Goal: Information Seeking & Learning: Learn about a topic

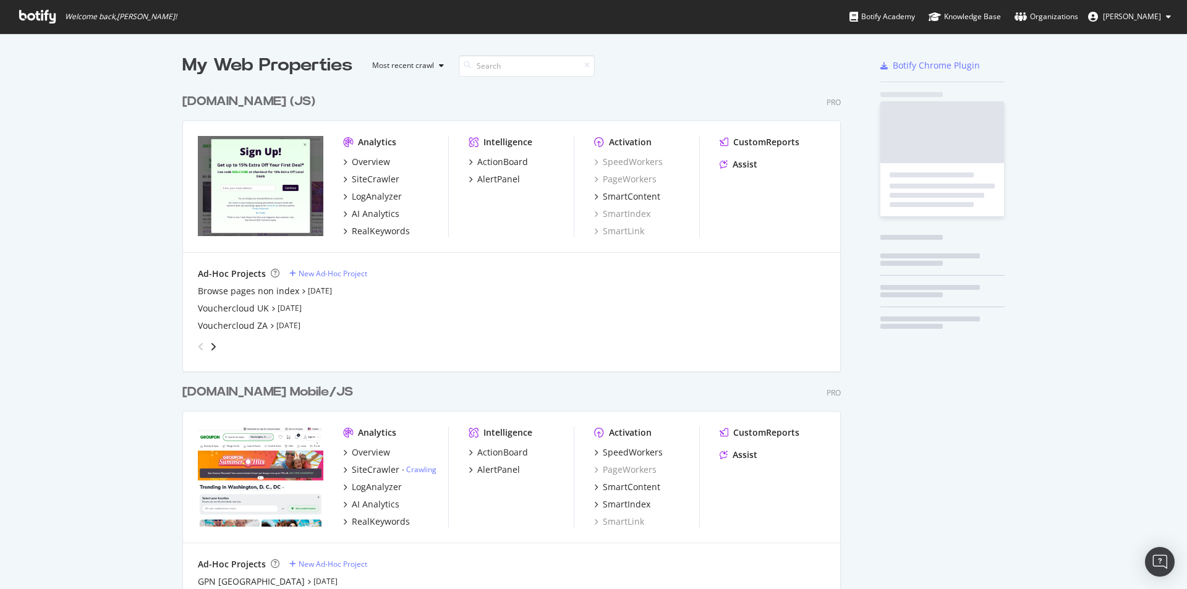
scroll to position [2549, 659]
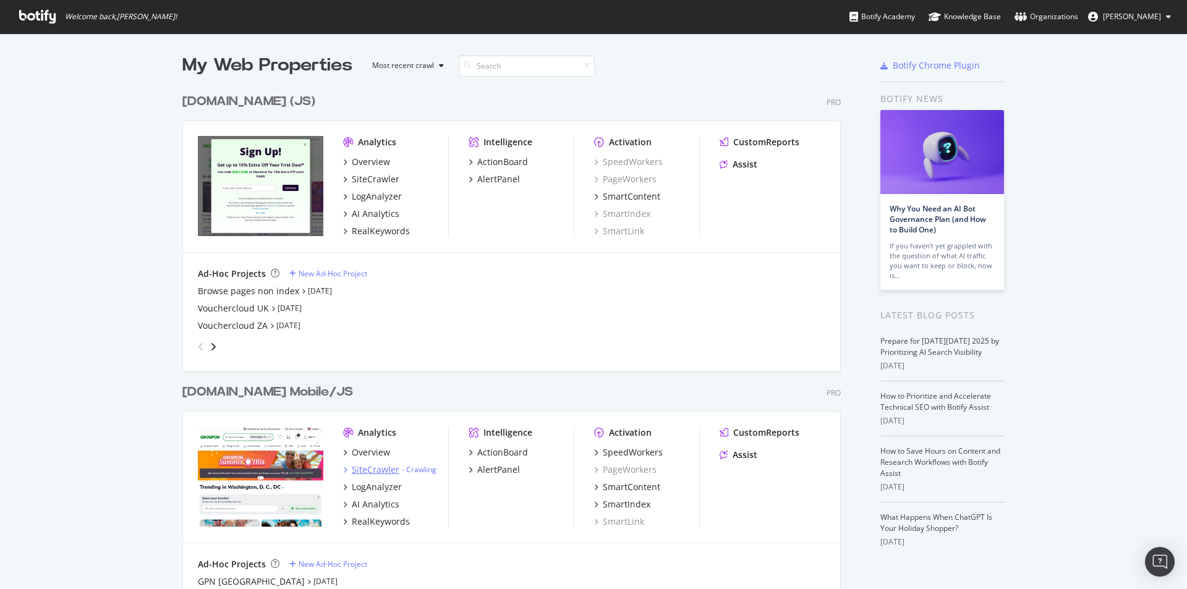
click at [373, 474] on div "SiteCrawler" at bounding box center [376, 470] width 48 height 12
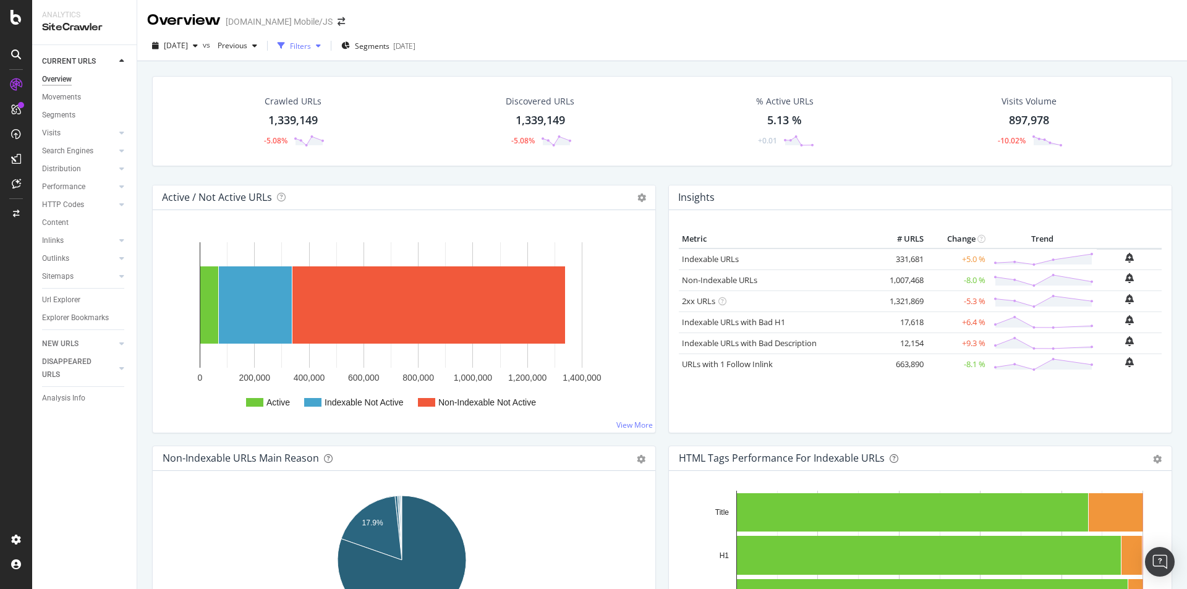
click at [311, 42] on div "Filters" at bounding box center [300, 46] width 21 height 11
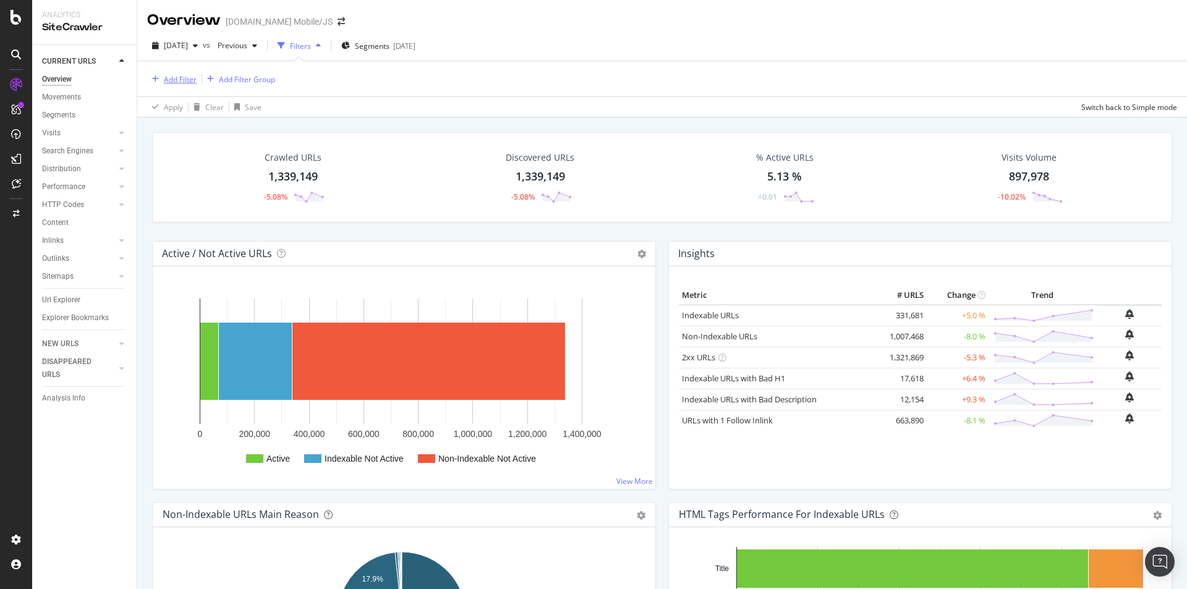
click at [172, 81] on div "Add Filter" at bounding box center [180, 79] width 33 height 11
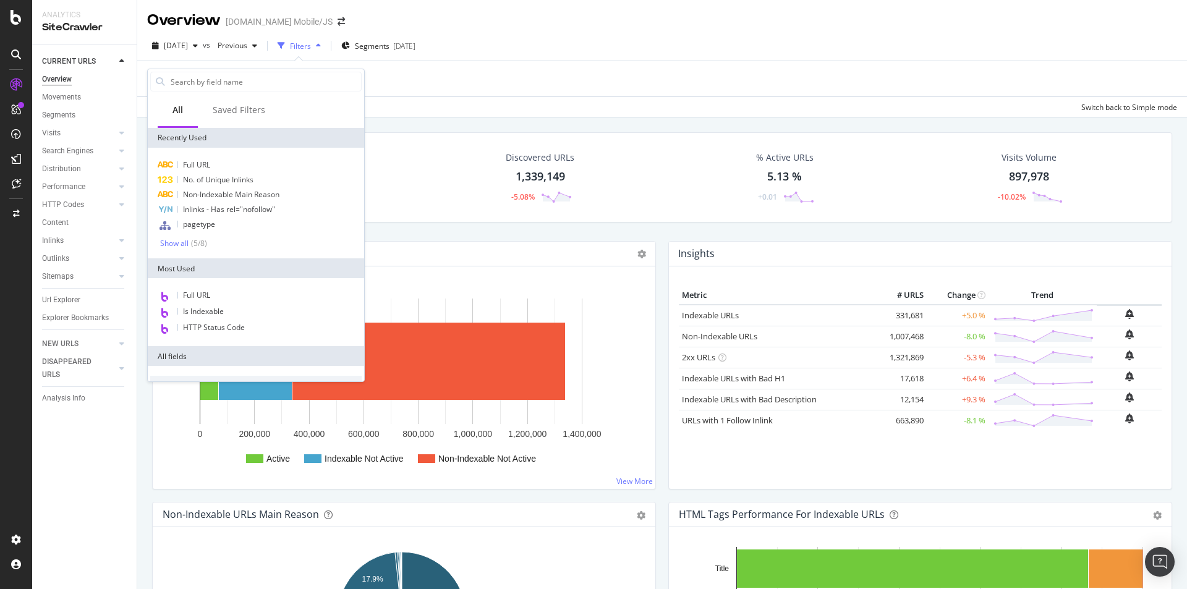
click at [172, 81] on input "text" at bounding box center [265, 81] width 192 height 19
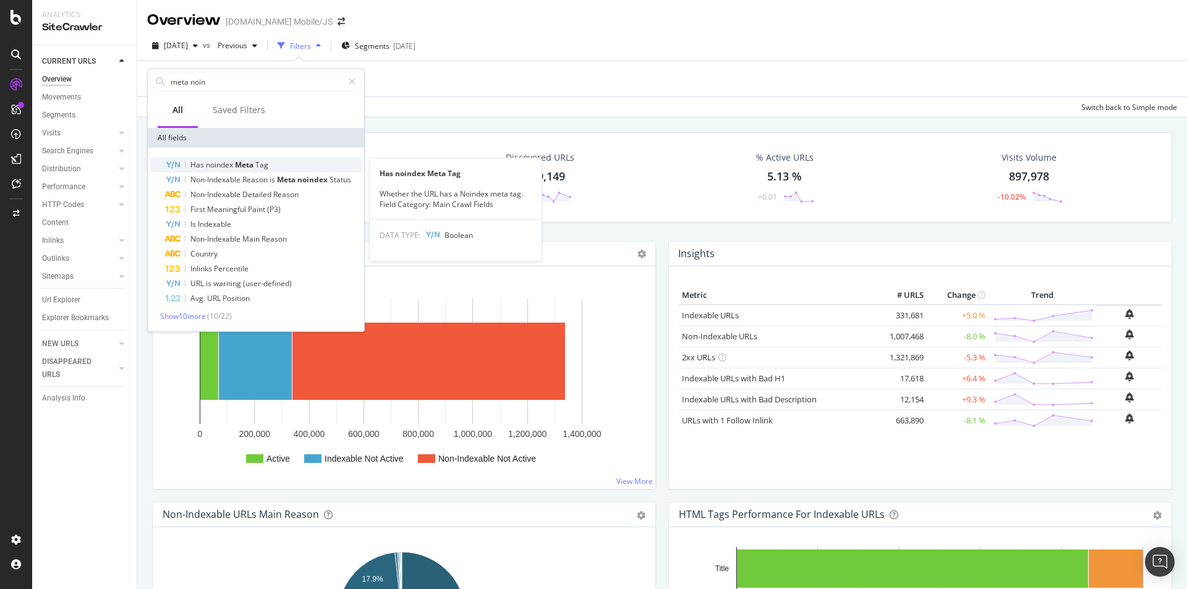
type input "meta noin"
click at [221, 163] on span "noindex" at bounding box center [220, 165] width 29 height 11
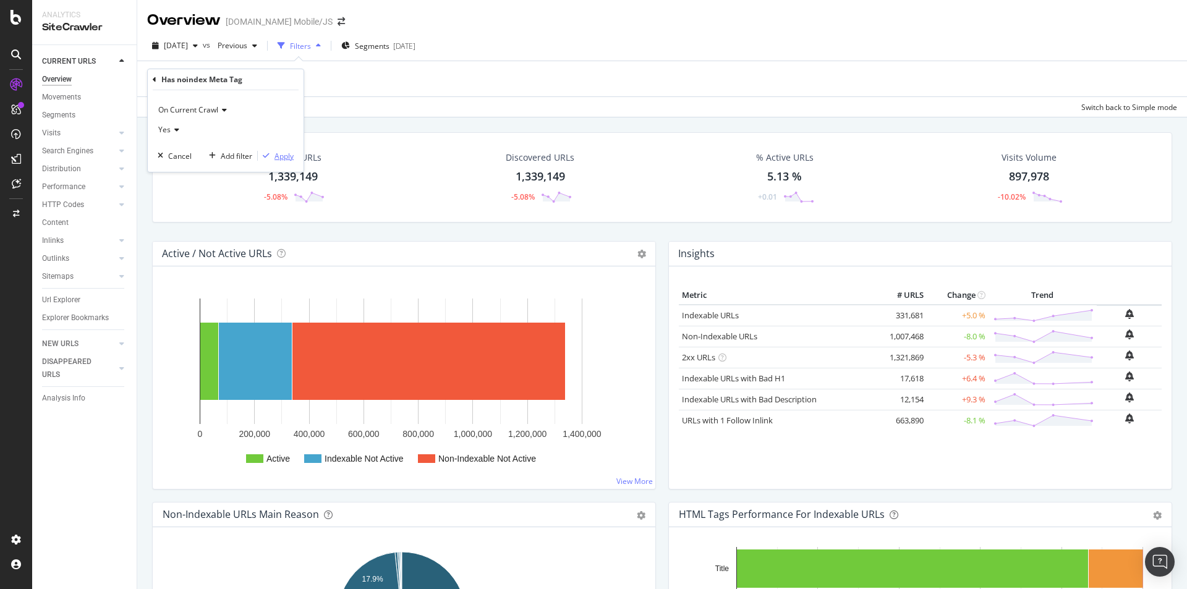
click at [281, 155] on div "Apply" at bounding box center [284, 156] width 19 height 11
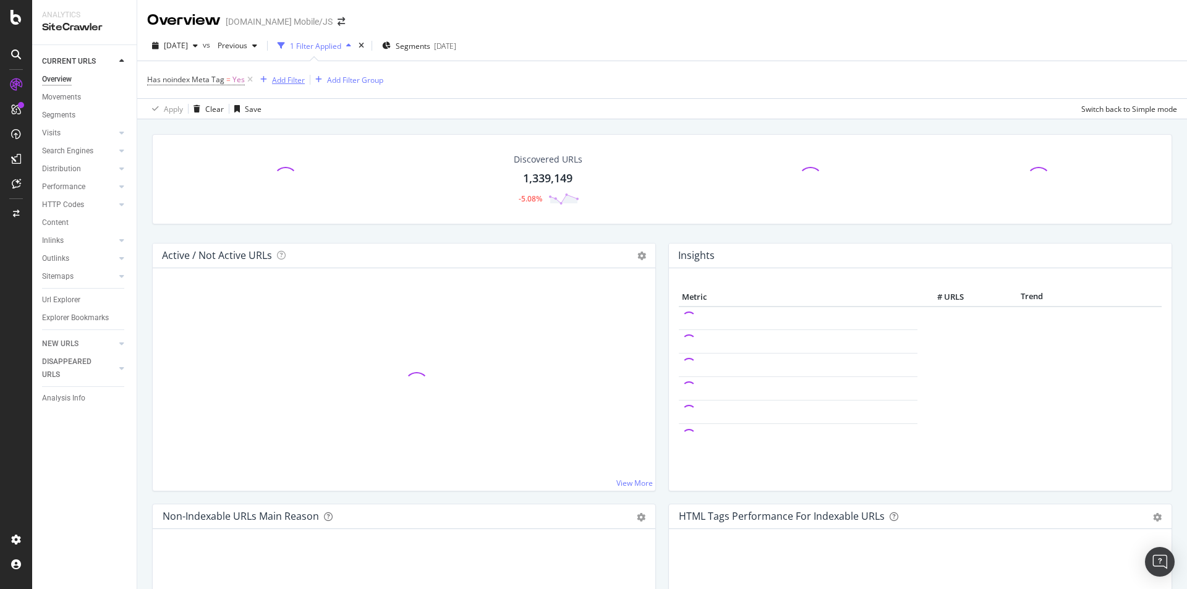
click at [280, 83] on div "Add Filter" at bounding box center [288, 80] width 33 height 11
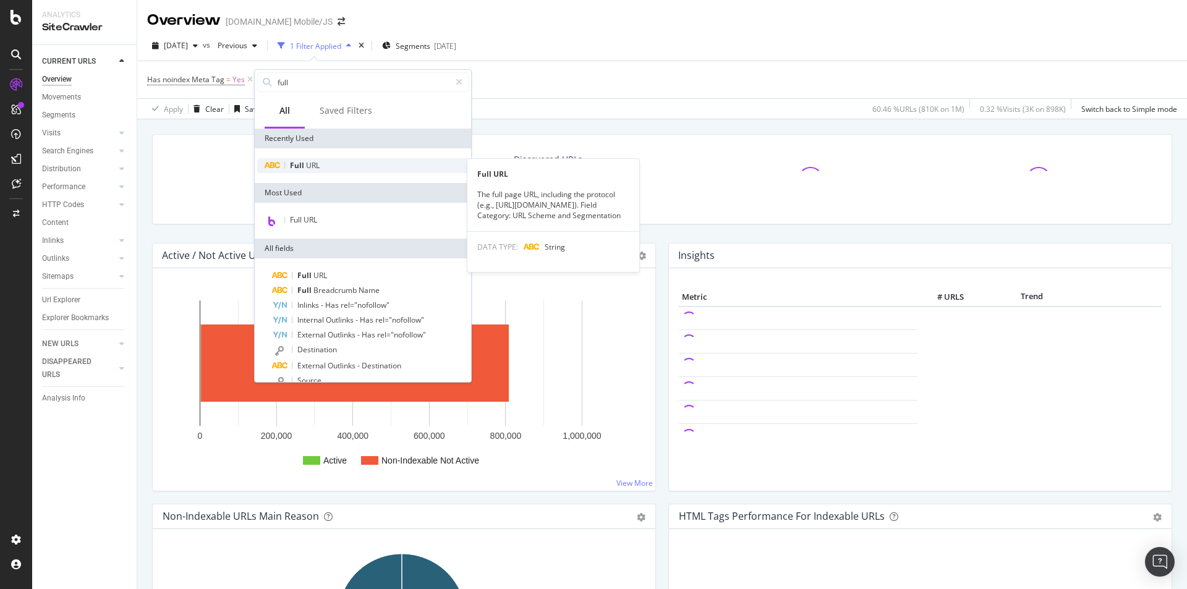
type input "full"
click at [321, 161] on div "Full URL" at bounding box center [362, 165] width 211 height 15
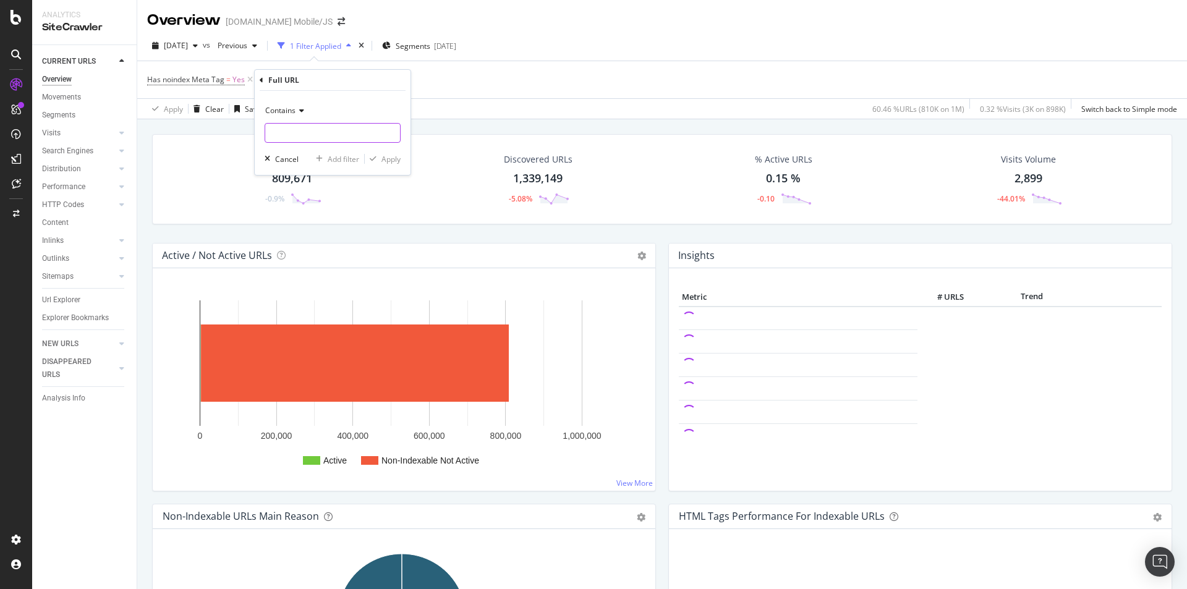
click at [310, 129] on input "text" at bounding box center [332, 133] width 135 height 20
type input "/hotels/"
click at [395, 154] on div "Apply" at bounding box center [390, 159] width 19 height 11
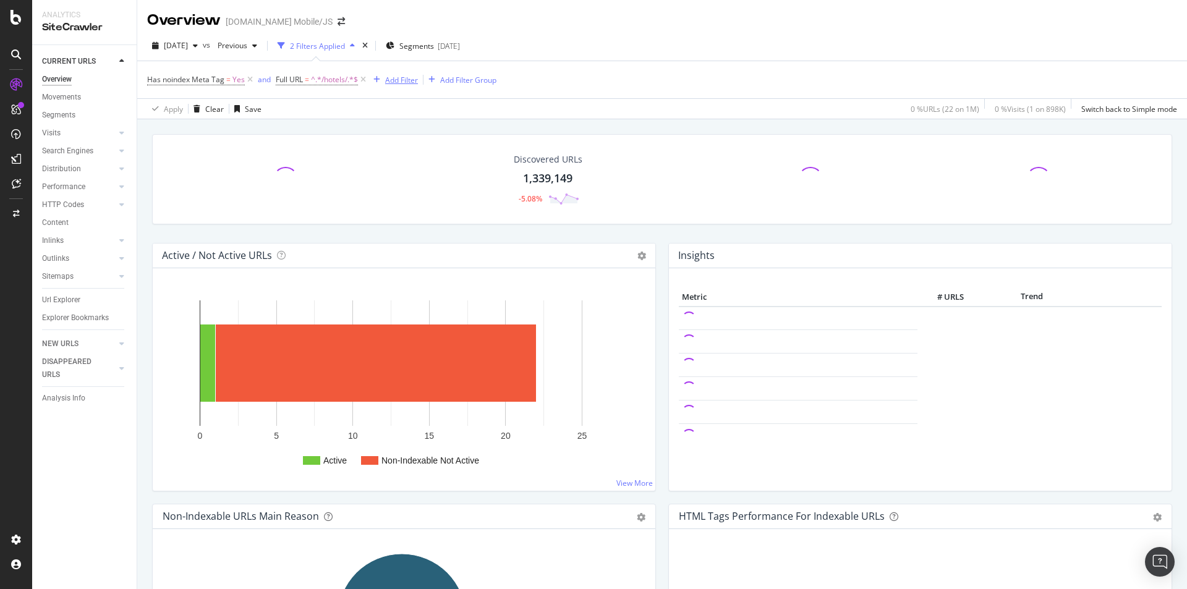
click at [399, 77] on div "Add Filter" at bounding box center [401, 80] width 33 height 11
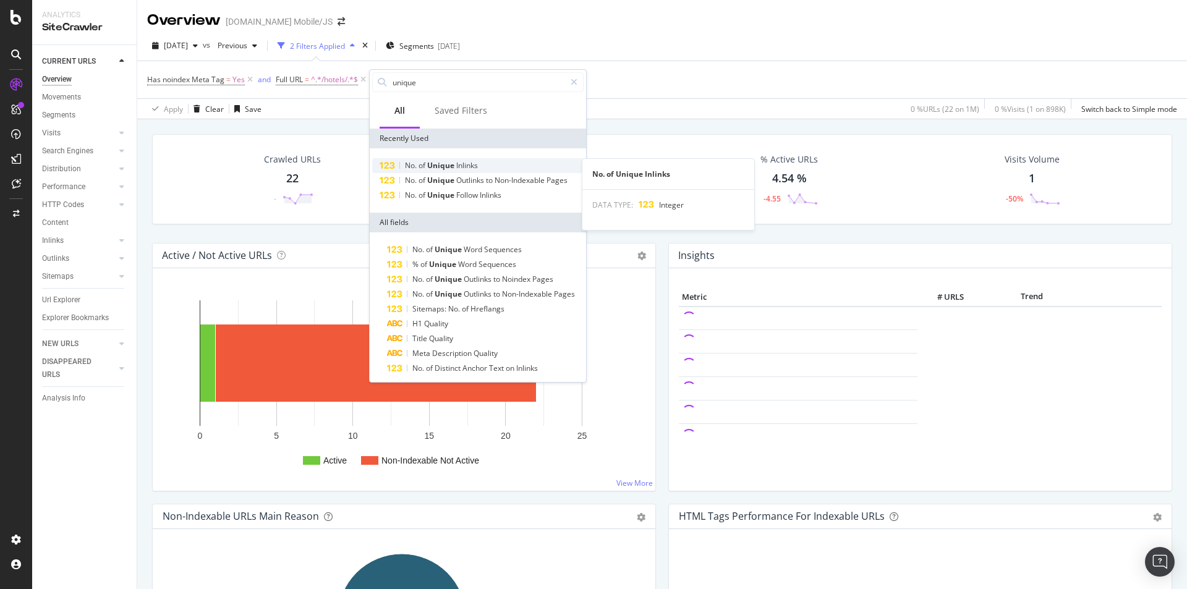
type input "unique"
click at [468, 165] on span "Inlinks" at bounding box center [467, 165] width 22 height 11
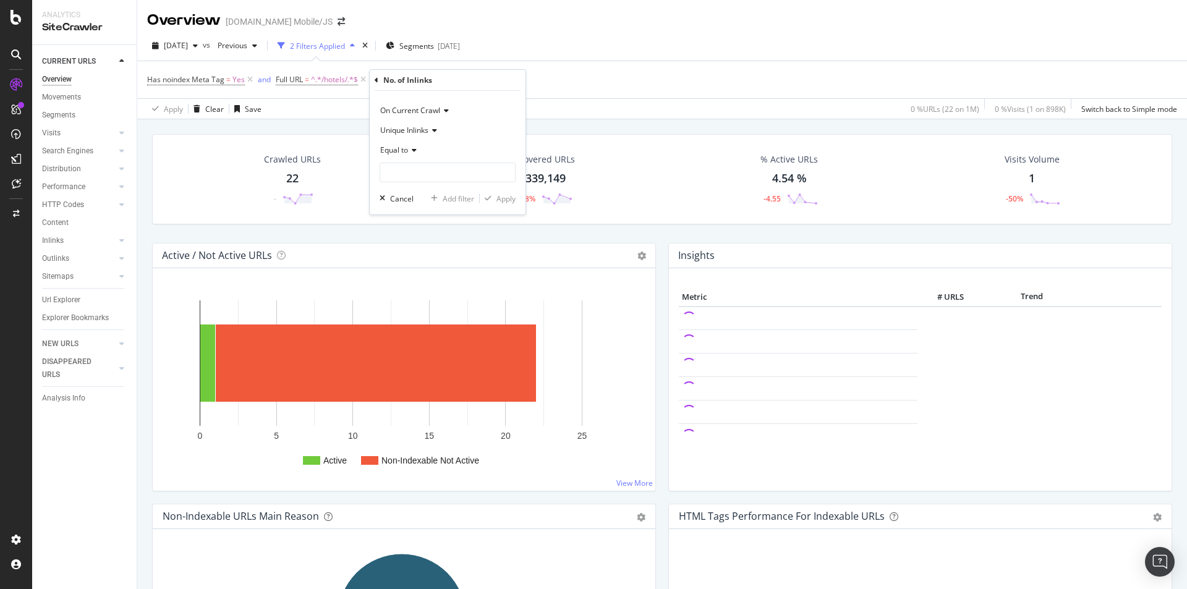
click at [407, 149] on span "Equal to" at bounding box center [394, 150] width 28 height 11
click at [411, 243] on span "Greater than" at bounding box center [408, 240] width 45 height 11
click at [424, 174] on input "number" at bounding box center [448, 173] width 136 height 20
type input "0"
click at [488, 153] on div "Greater than" at bounding box center [448, 150] width 136 height 20
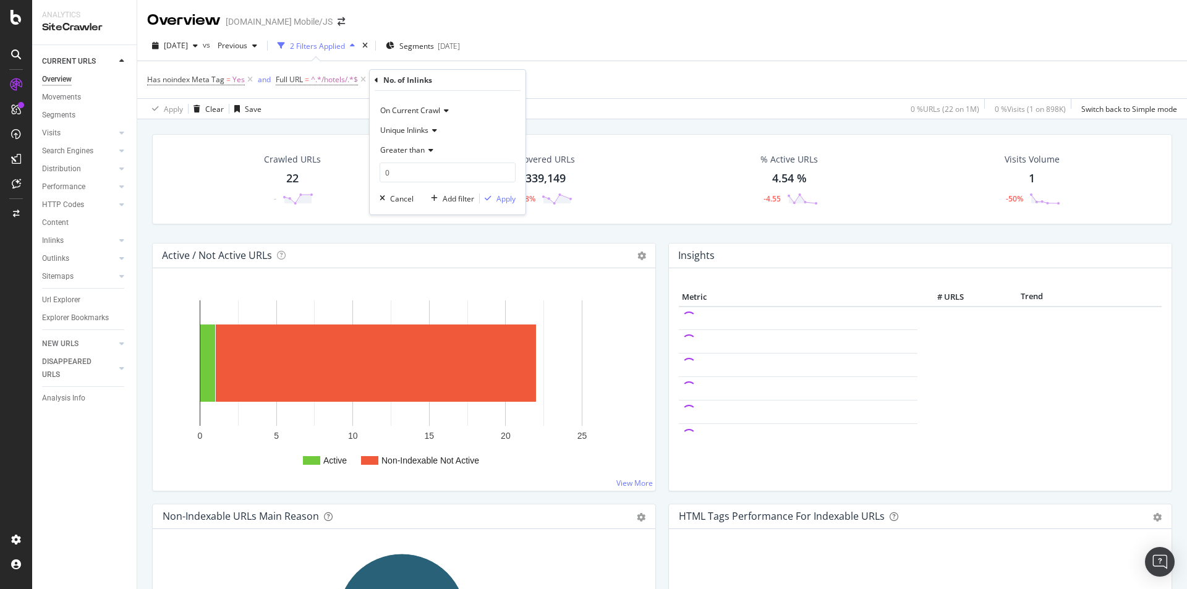
click at [515, 96] on div "On Current Crawl Unique Inlinks Greater than 0 Cancel Add filter Apply" at bounding box center [448, 153] width 156 height 124
click at [509, 197] on div "Apply" at bounding box center [505, 199] width 19 height 11
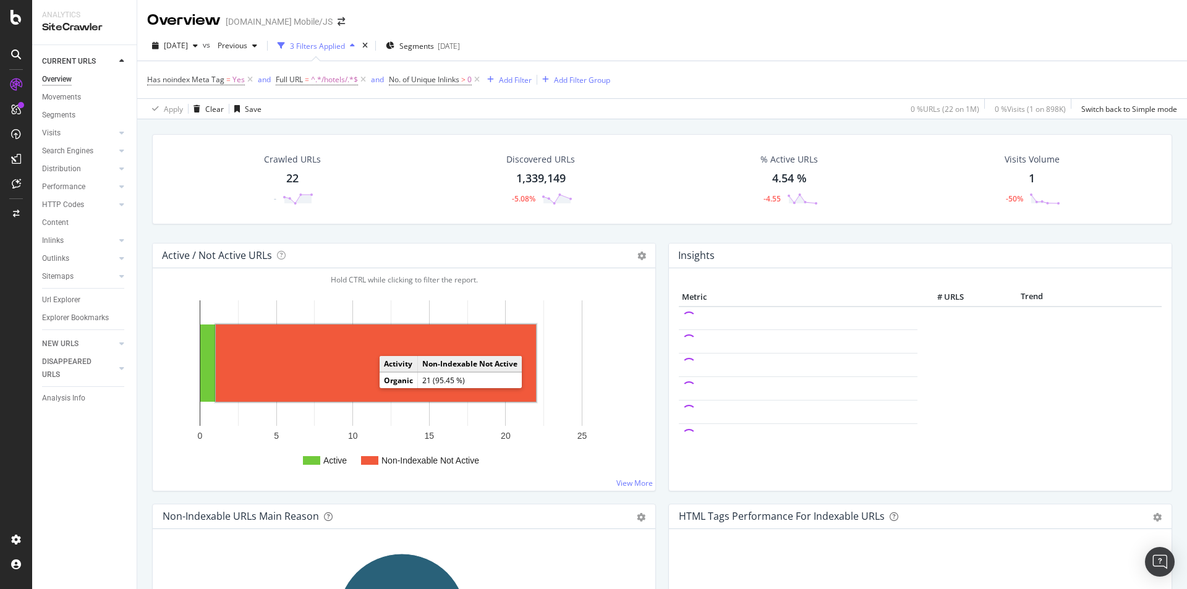
click at [368, 361] on rect "A chart." at bounding box center [376, 363] width 320 height 77
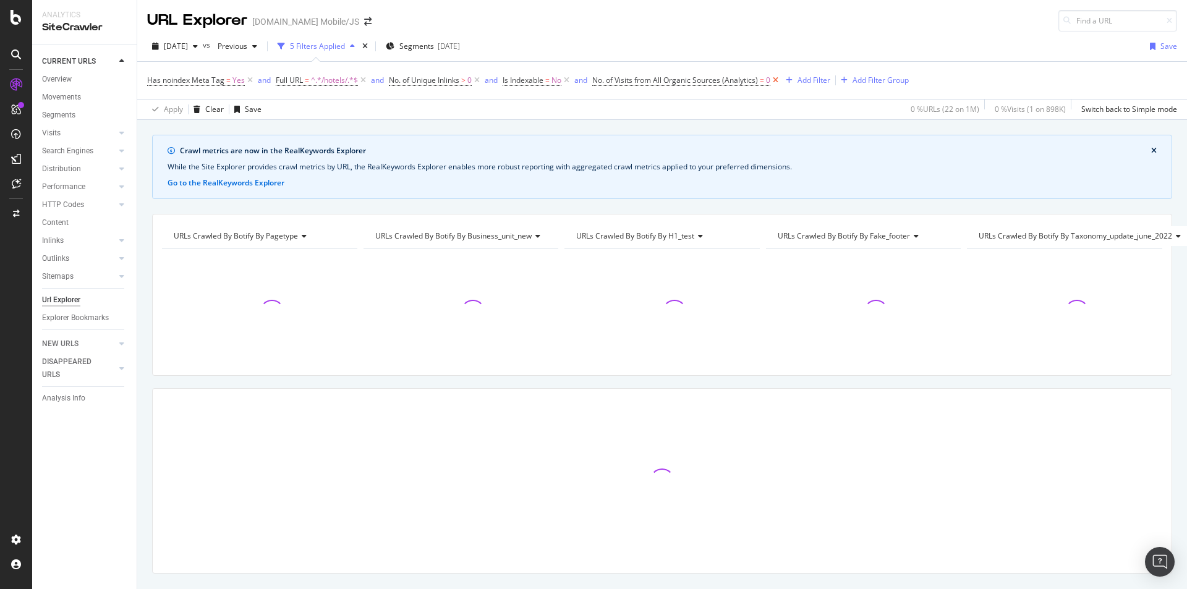
click at [781, 77] on icon at bounding box center [775, 80] width 11 height 12
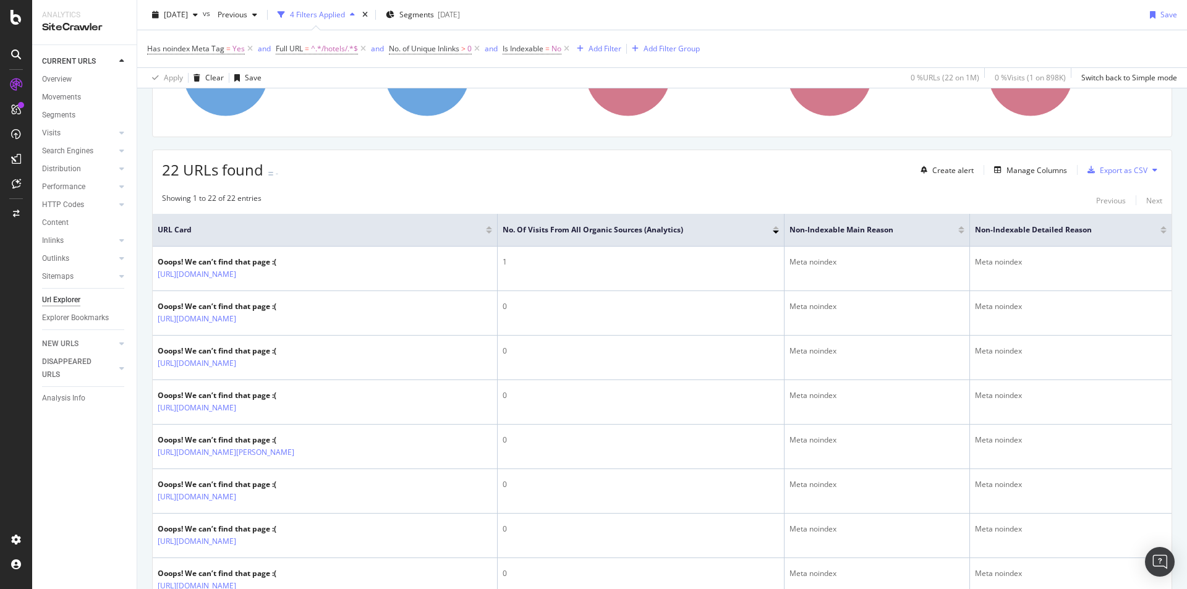
scroll to position [247, 0]
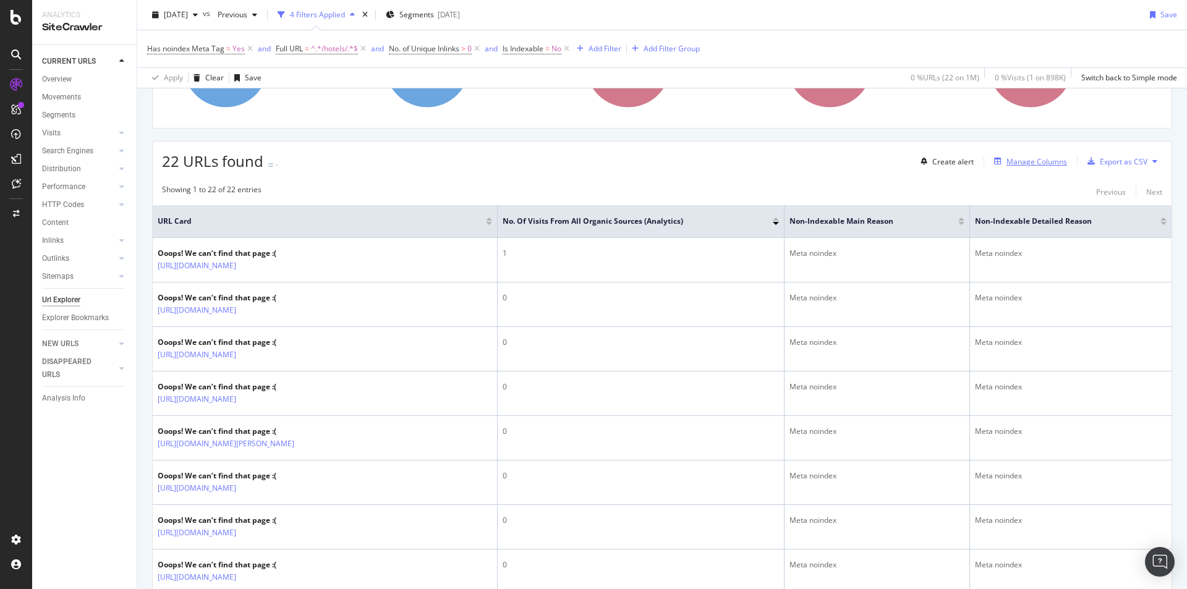
click at [1007, 160] on div "Manage Columns" at bounding box center [1037, 161] width 61 height 11
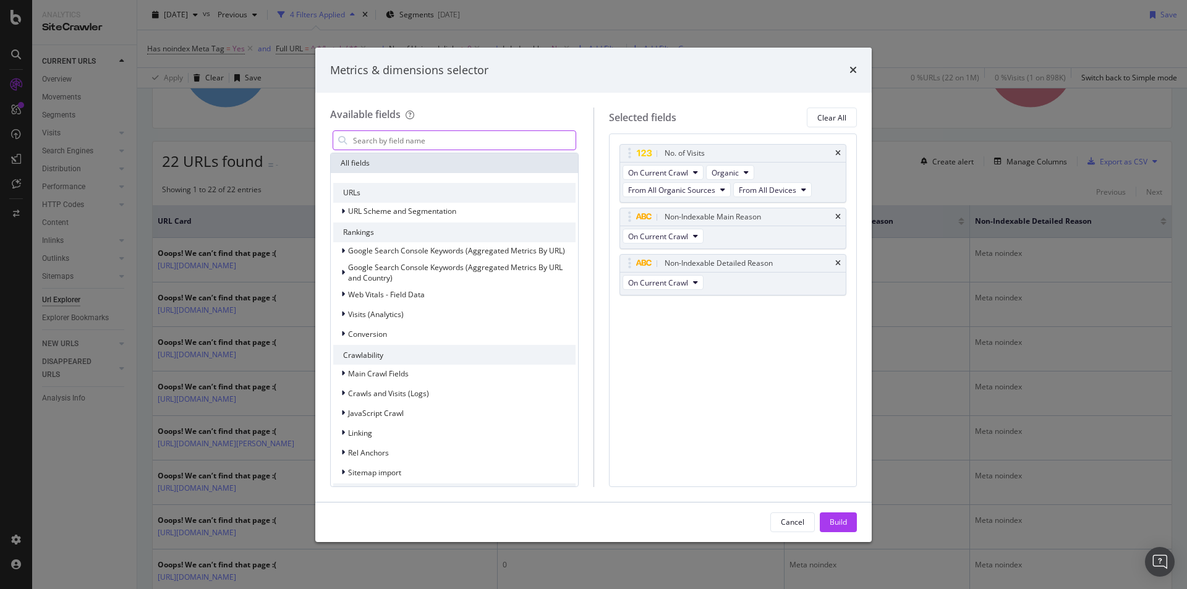
click at [391, 137] on input "modal" at bounding box center [464, 140] width 224 height 19
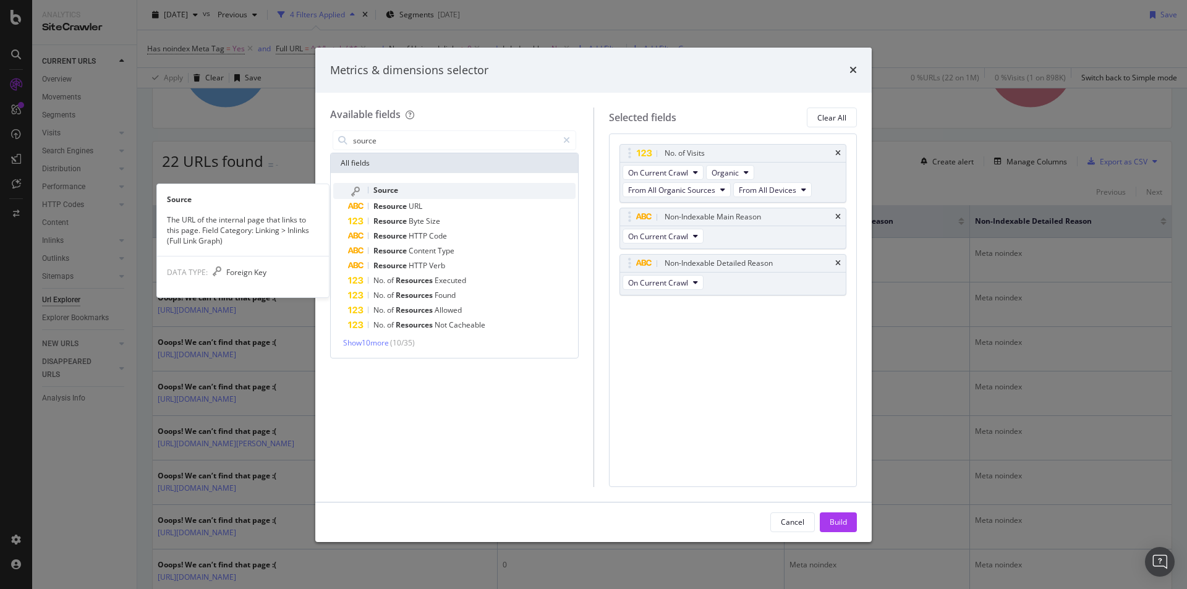
type input "source"
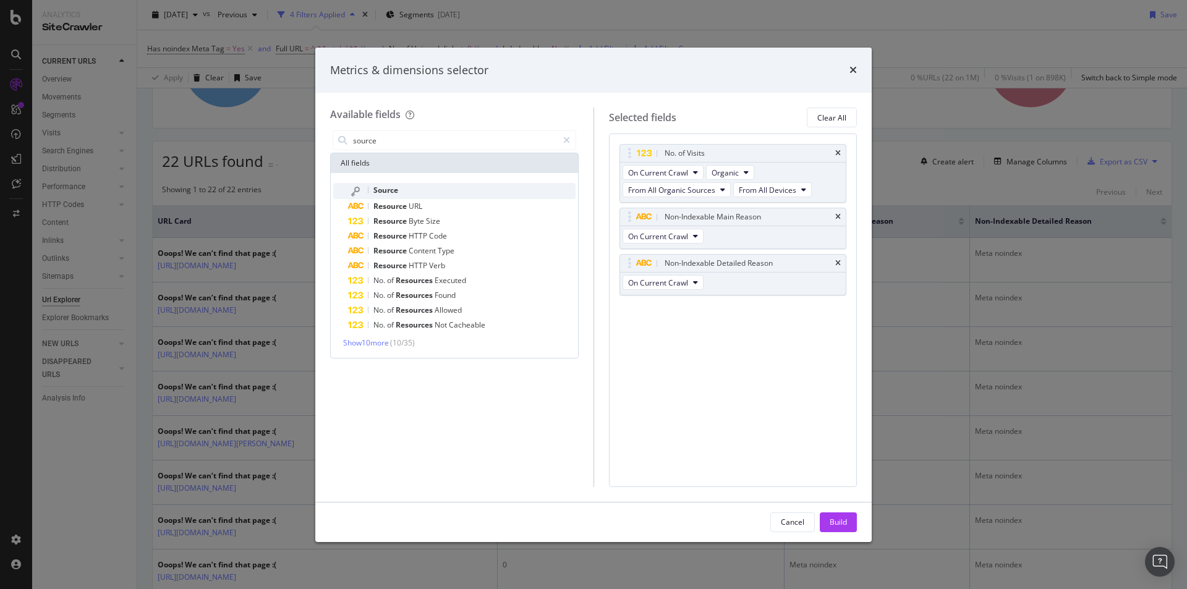
click at [416, 192] on div "Source" at bounding box center [462, 191] width 228 height 16
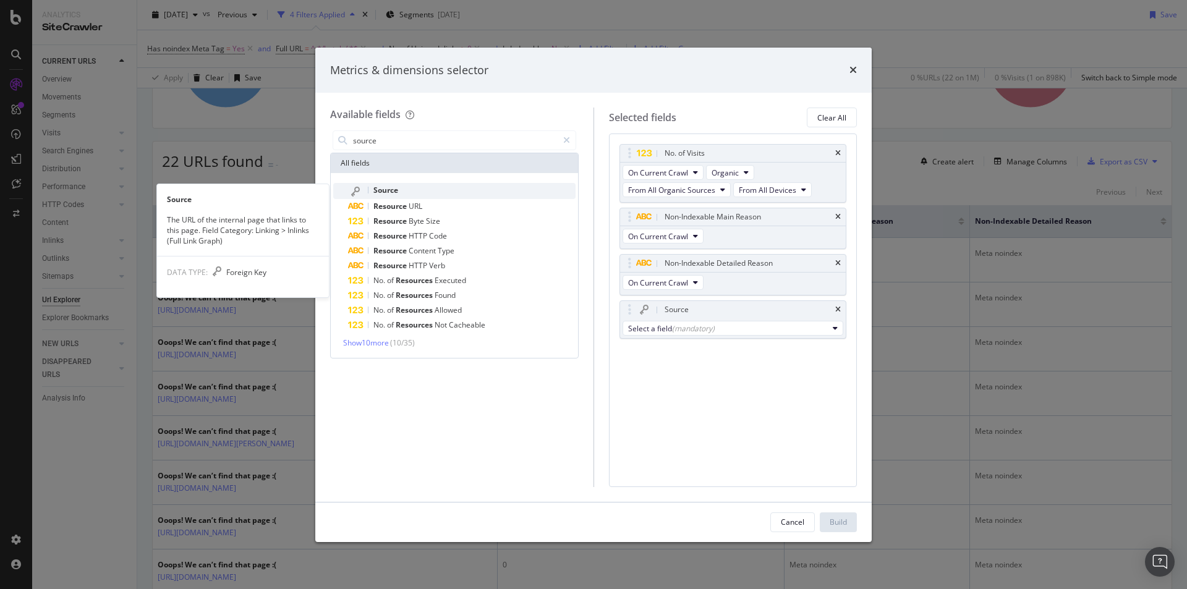
click at [402, 183] on div "Source" at bounding box center [462, 191] width 228 height 16
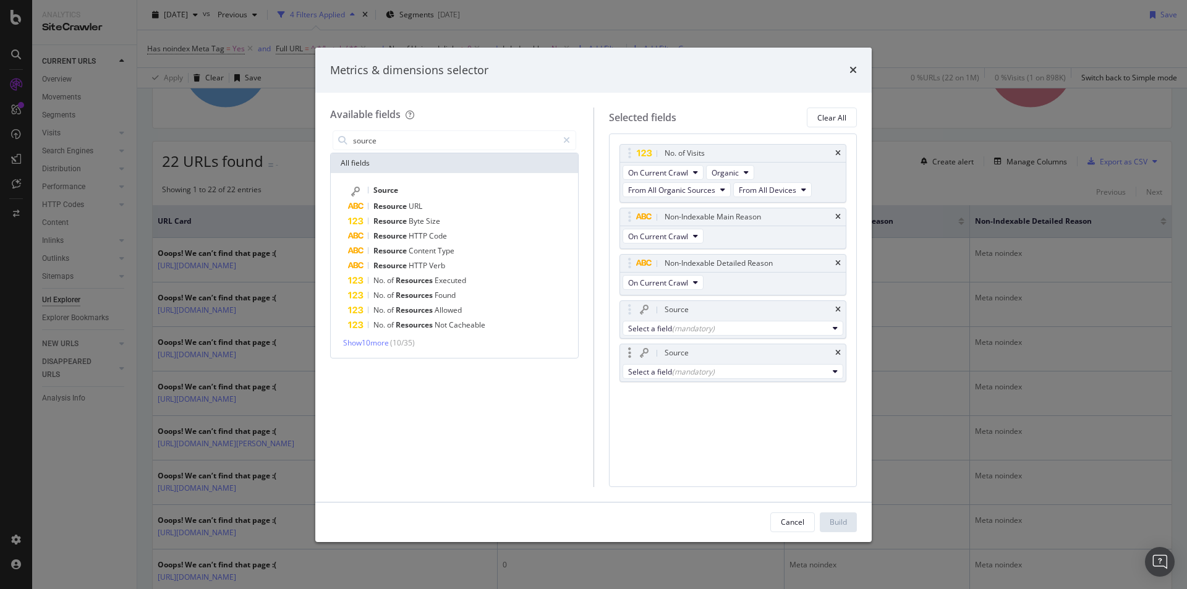
click at [835, 352] on div "Source" at bounding box center [733, 352] width 226 height 17
click at [799, 328] on div "Select a field (mandatory)" at bounding box center [728, 328] width 200 height 11
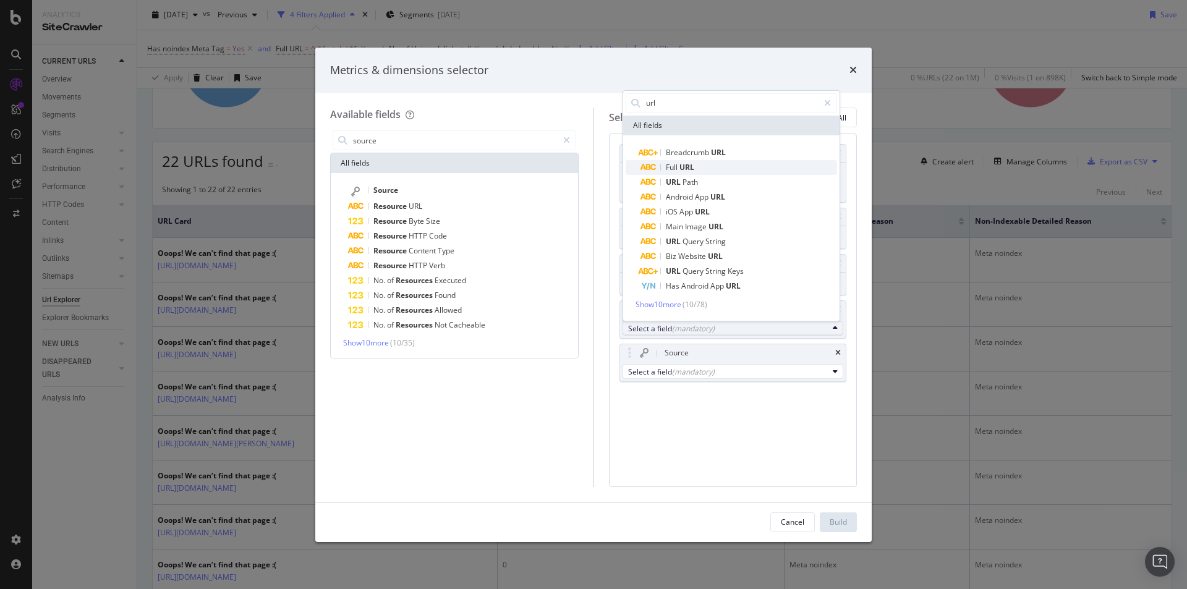
click at [698, 165] on span "Full URL" at bounding box center [739, 167] width 197 height 15
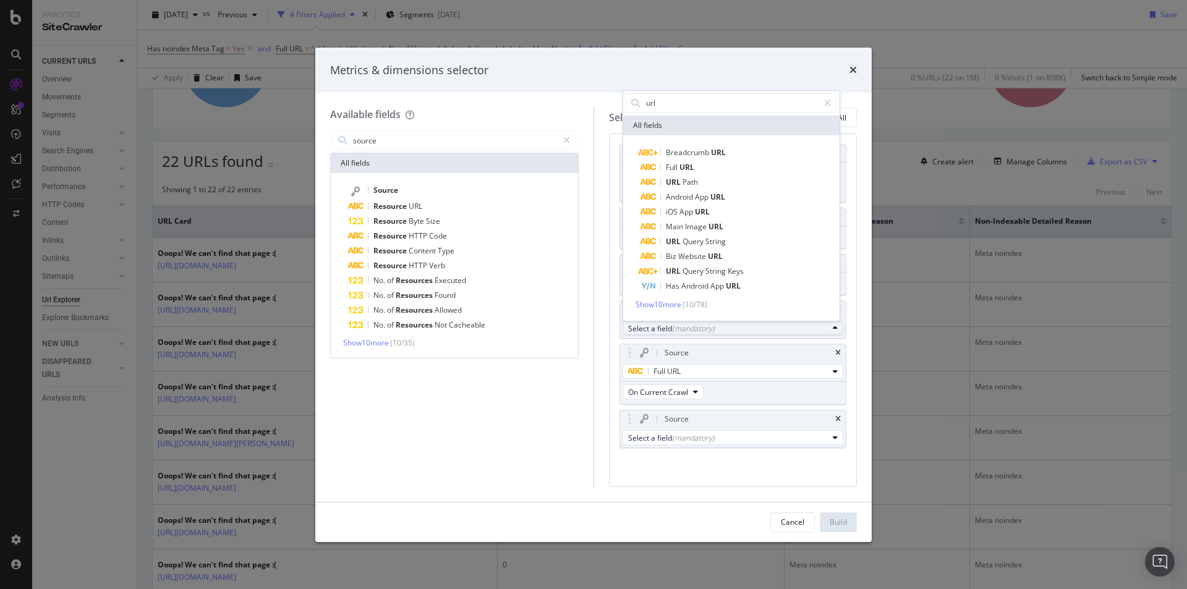
click at [686, 475] on div "No. of Visits On Current Crawl Organic From All Organic Sources From All Device…" at bounding box center [733, 310] width 249 height 353
click at [720, 74] on div "Metrics & dimensions selector" at bounding box center [593, 70] width 527 height 16
click at [835, 419] on icon "times" at bounding box center [838, 418] width 6 height 7
click at [710, 435] on div "No. of Visits On Current Crawl Organic From All Organic Sources From All Device…" at bounding box center [733, 310] width 249 height 353
click at [843, 307] on div "Source" at bounding box center [733, 309] width 226 height 17
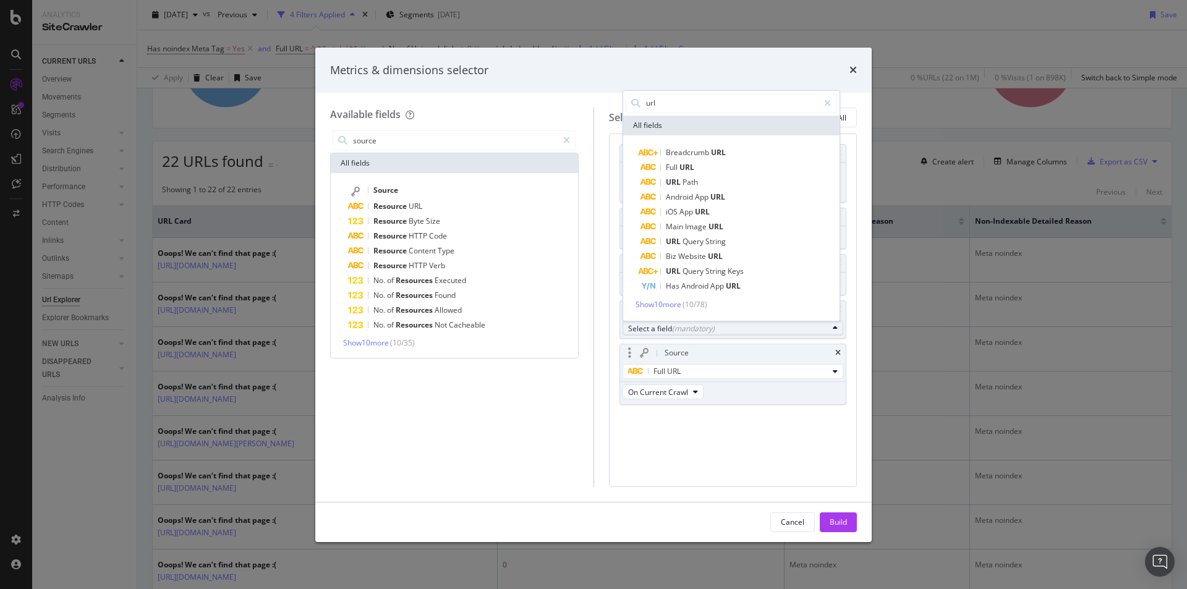
click at [733, 362] on div "Full URL" at bounding box center [733, 372] width 226 height 20
click at [736, 374] on div "Full URL" at bounding box center [728, 371] width 200 height 15
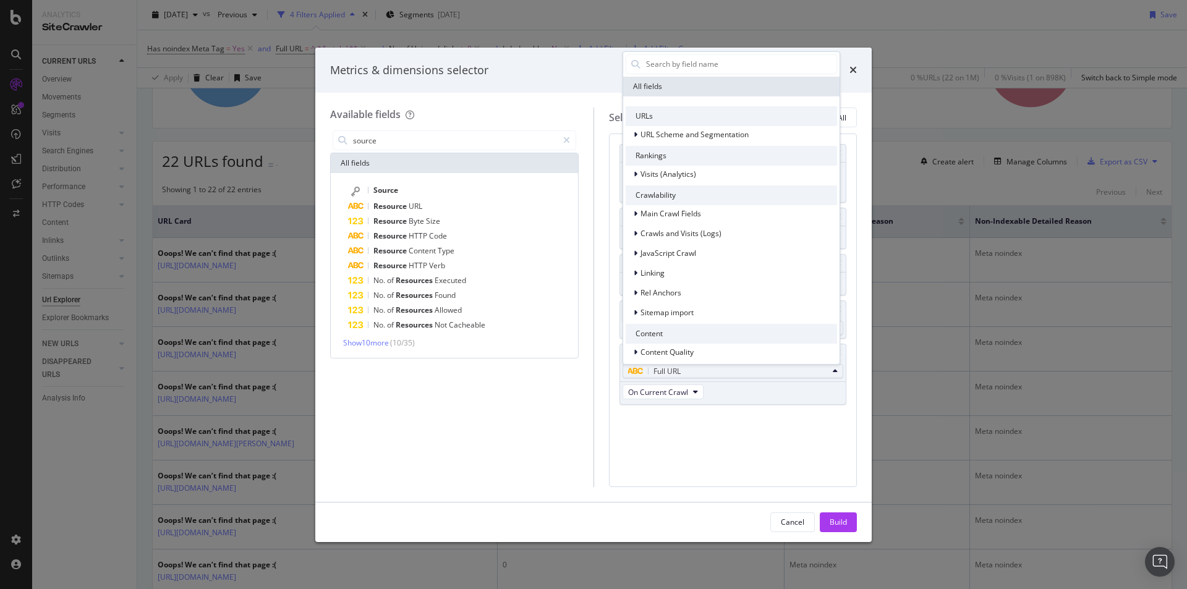
click at [736, 374] on div "Full URL" at bounding box center [728, 371] width 200 height 15
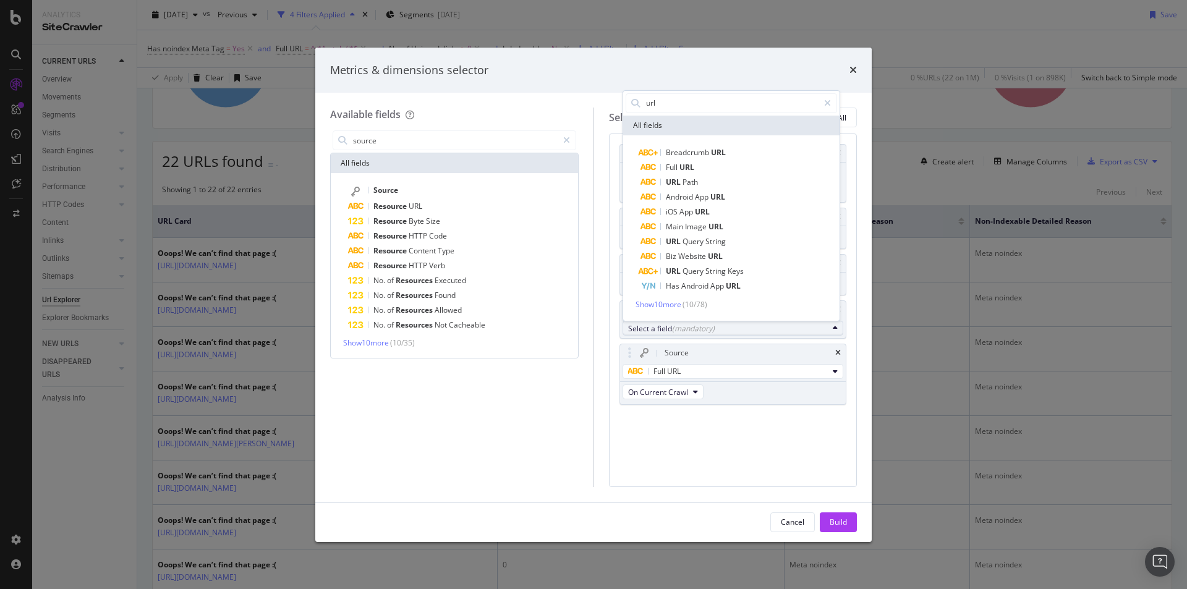
click at [856, 337] on div "No. of Visits On Current Crawl Organic From All Organic Sources From All Device…" at bounding box center [733, 310] width 249 height 353
click at [838, 328] on button "Select a field (mandatory)" at bounding box center [733, 328] width 221 height 15
click at [828, 319] on div "Breadcrumb URL Full URL URL Path Android App URL iOS App URL Main Image URL URL…" at bounding box center [731, 227] width 216 height 185
click at [829, 104] on icon "modal" at bounding box center [827, 103] width 7 height 9
click at [781, 57] on div "Metrics & dimensions selector" at bounding box center [593, 71] width 556 height 46
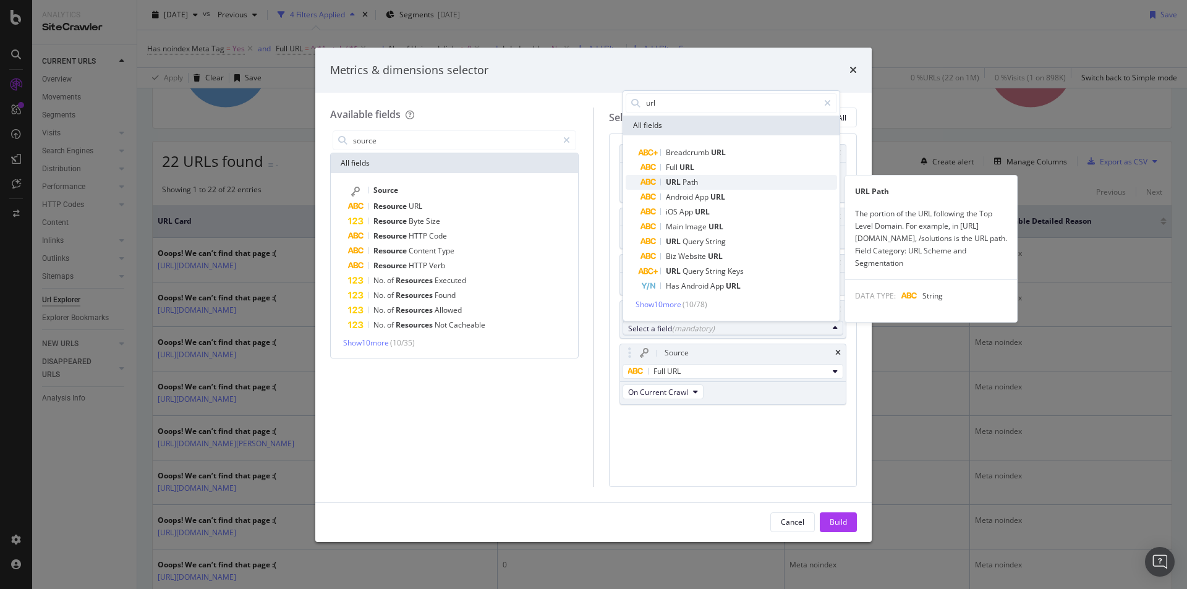
click at [698, 175] on div "URL Path" at bounding box center [669, 182] width 57 height 15
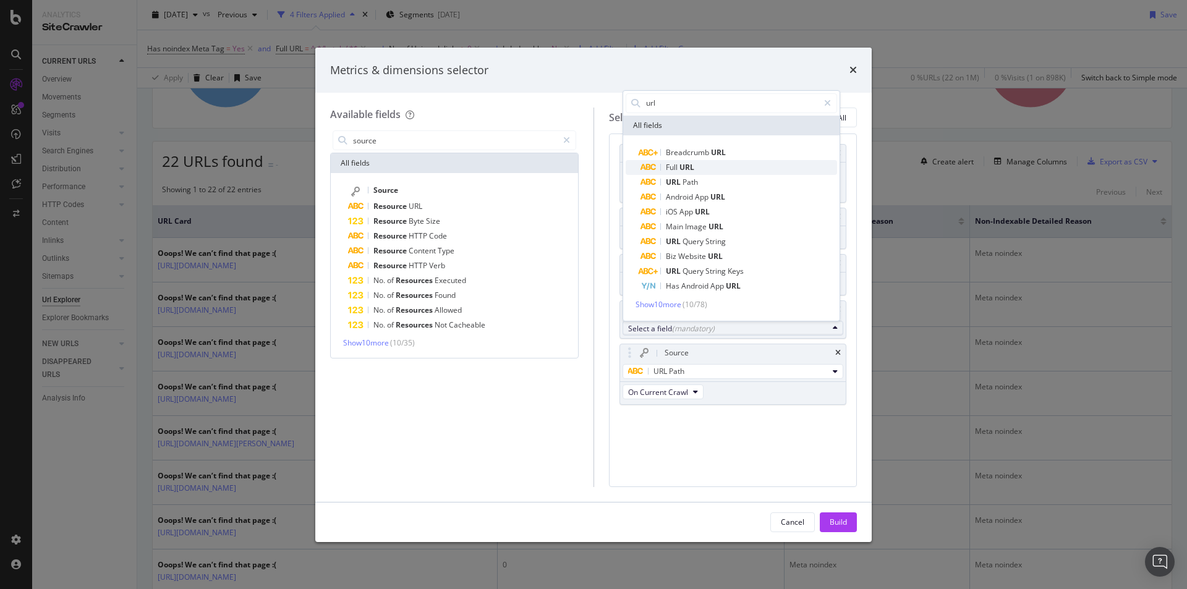
click at [694, 167] on span "URL" at bounding box center [686, 167] width 15 height 11
drag, startPoint x: 674, startPoint y: 462, endPoint x: 666, endPoint y: 147, distance: 315.4
click at [676, 458] on div "No. of Visits On Current Crawl Organic From All Organic Sources From All Device…" at bounding box center [733, 310] width 249 height 353
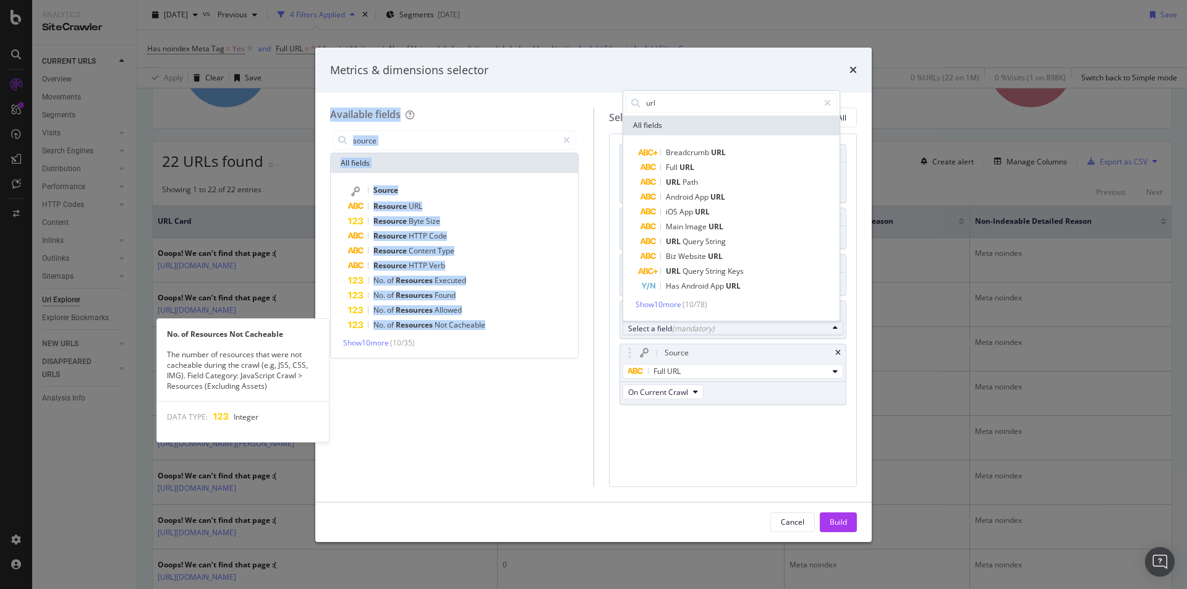
drag, startPoint x: 654, startPoint y: 82, endPoint x: 577, endPoint y: 210, distance: 148.7
click at [535, 263] on div "Metrics & dimensions selector Available fields source All fields Source Resourc…" at bounding box center [593, 295] width 556 height 495
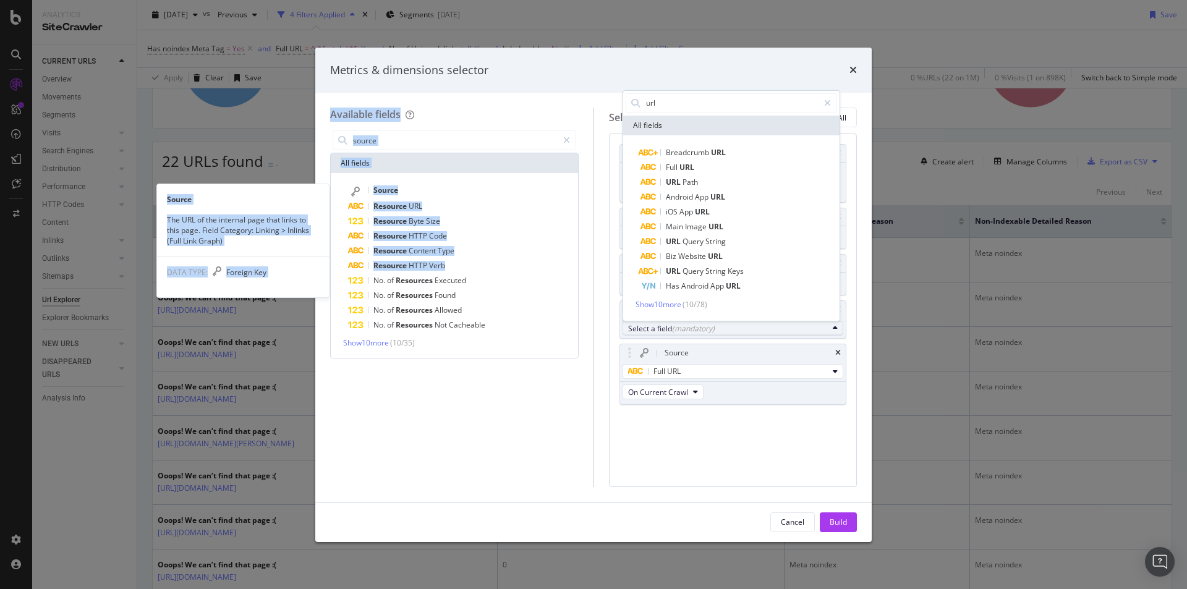
click at [517, 176] on div "Source Source The URL of the internal page that links to this page. Field Categ…" at bounding box center [454, 265] width 247 height 185
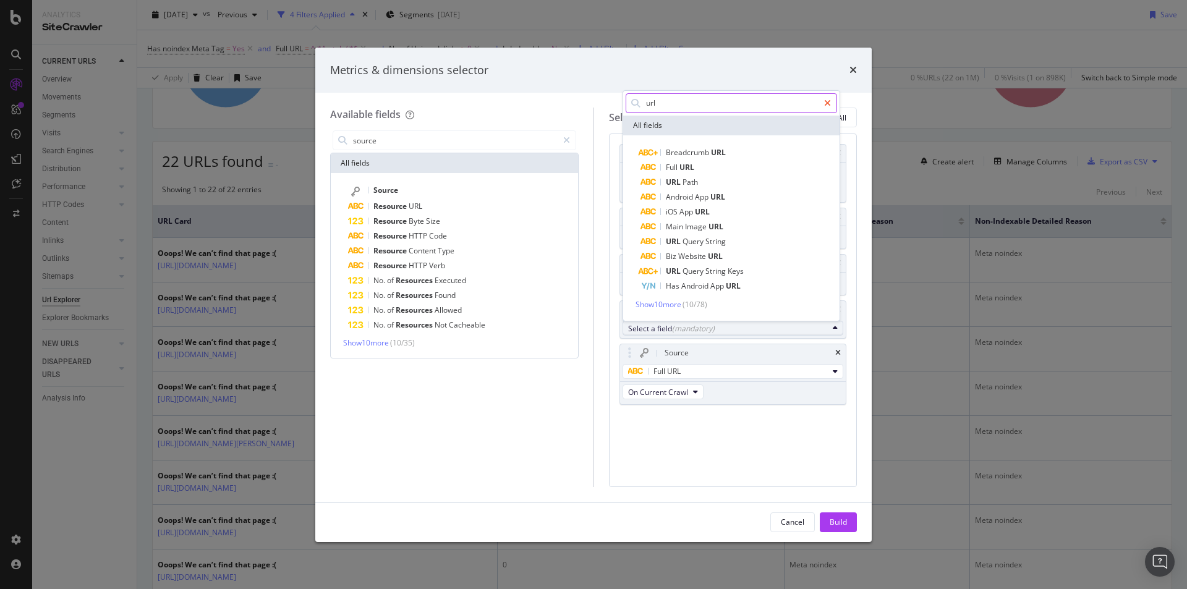
click at [822, 103] on div "modal" at bounding box center [828, 103] width 18 height 20
click at [822, 96] on div "modal" at bounding box center [828, 103] width 18 height 20
type input "url"
drag, startPoint x: 822, startPoint y: 96, endPoint x: 713, endPoint y: 362, distance: 286.9
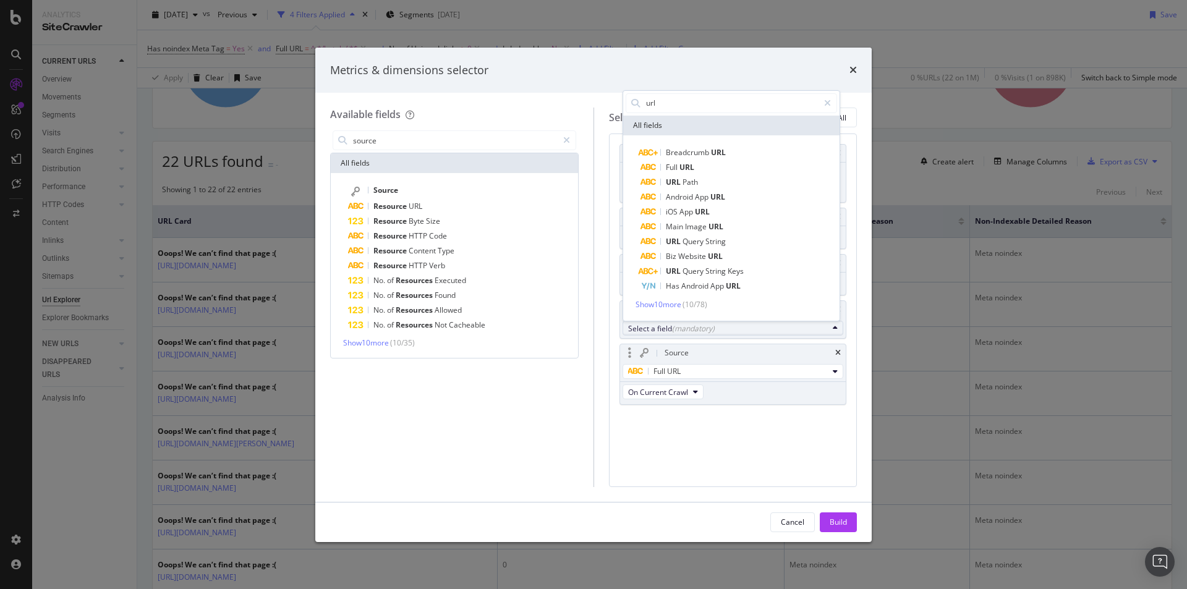
click at [814, 113] on div "url" at bounding box center [731, 103] width 216 height 25
click at [835, 352] on div "Source" at bounding box center [733, 352] width 226 height 17
click at [837, 352] on icon "times" at bounding box center [838, 352] width 6 height 7
click at [837, 352] on div "No. of Visits On Current Crawl Organic From All Organic Sources From All Device…" at bounding box center [733, 287] width 228 height 287
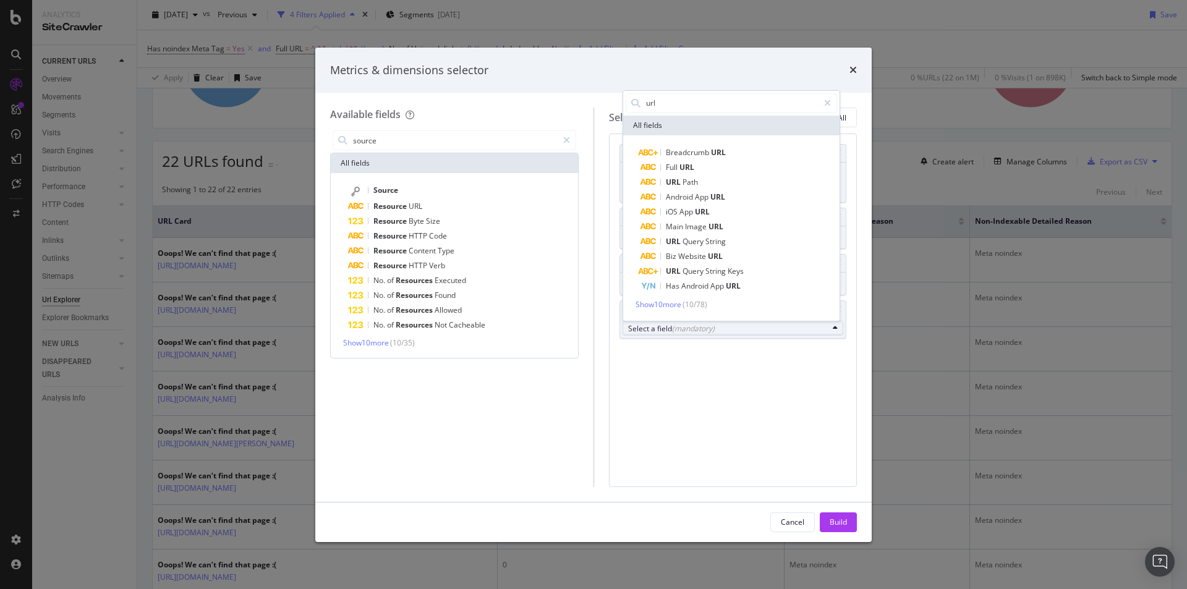
click at [837, 352] on div "No. of Visits On Current Crawl Organic From All Organic Sources From All Device…" at bounding box center [733, 254] width 228 height 221
click at [734, 365] on div "No. of Visits On Current Crawl Organic From All Organic Sources From All Device…" at bounding box center [733, 254] width 228 height 221
click at [730, 330] on div "Select a field (mandatory)" at bounding box center [728, 328] width 200 height 11
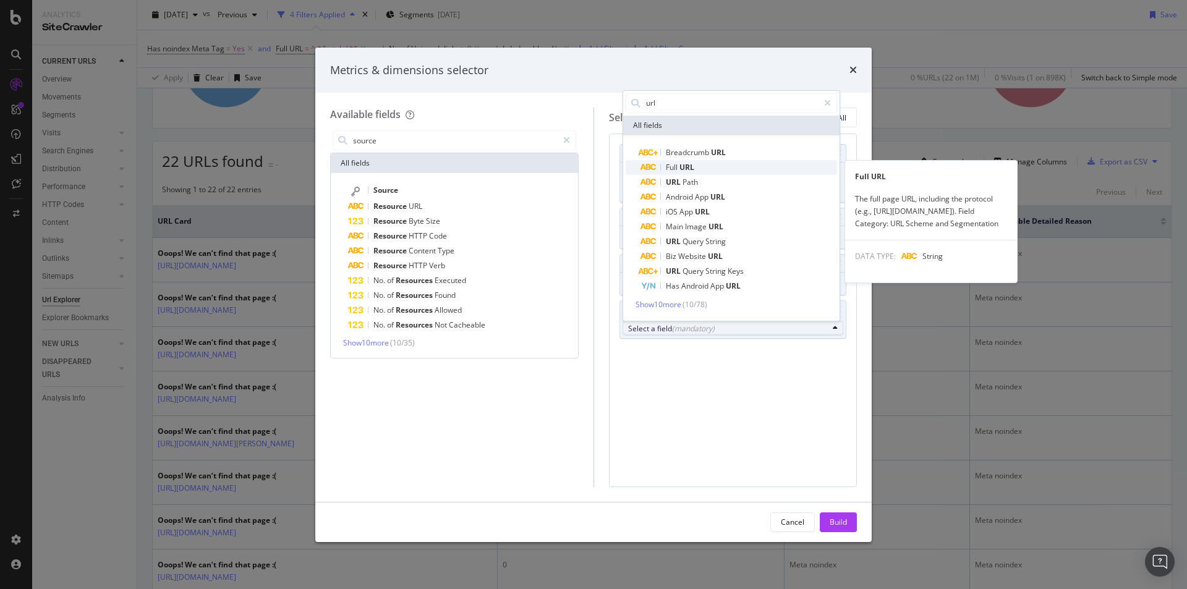
click at [690, 167] on span "URL" at bounding box center [686, 167] width 15 height 11
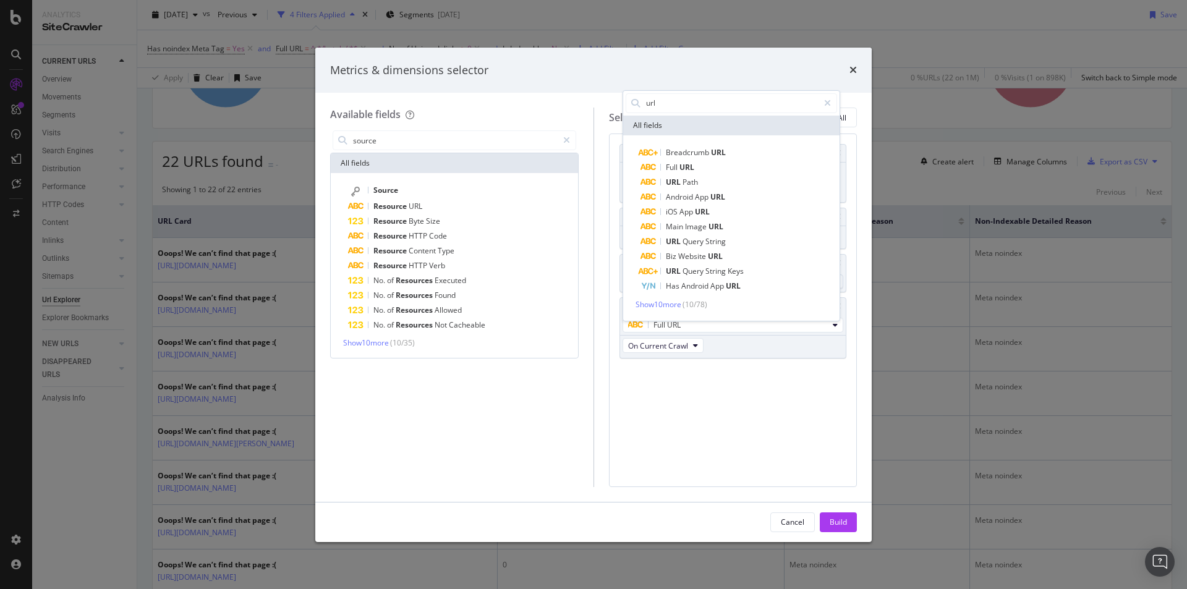
drag, startPoint x: 798, startPoint y: 449, endPoint x: 846, endPoint y: 533, distance: 97.2
click at [798, 453] on div "No. of Visits On Current Crawl Organic From All Organic Sources From All Device…" at bounding box center [733, 310] width 249 height 353
click at [846, 534] on div "Cancel Build" at bounding box center [593, 523] width 556 height 40
click at [843, 516] on div "Build" at bounding box center [838, 522] width 17 height 19
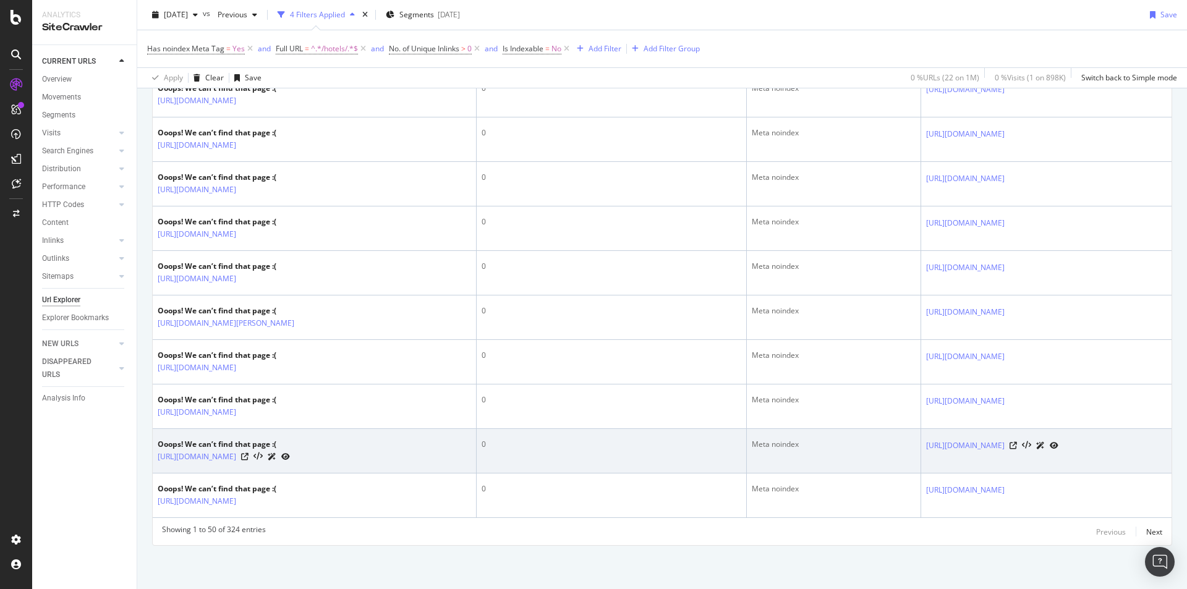
scroll to position [2850, 0]
